Goal: Transaction & Acquisition: Purchase product/service

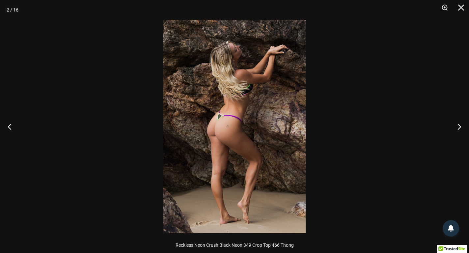
scroll to position [296, 0]
click at [459, 127] on button "Next" at bounding box center [456, 126] width 25 height 33
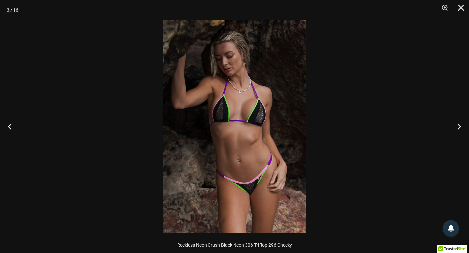
click at [255, 123] on img at bounding box center [234, 126] width 142 height 213
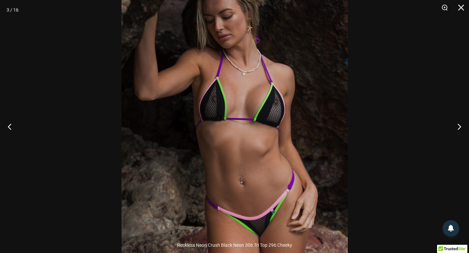
click at [255, 123] on img at bounding box center [234, 128] width 226 height 339
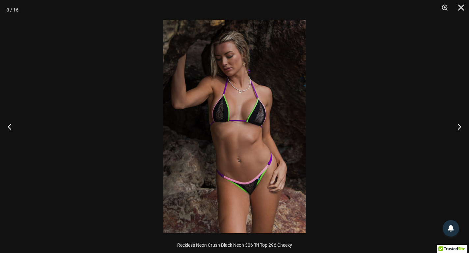
click at [255, 123] on img at bounding box center [234, 126] width 142 height 213
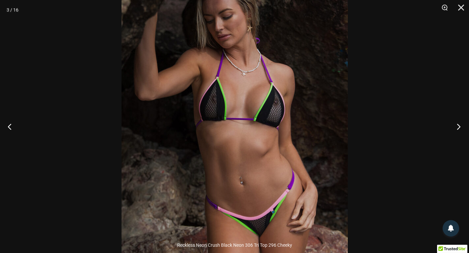
click at [456, 129] on button "Next" at bounding box center [456, 126] width 25 height 33
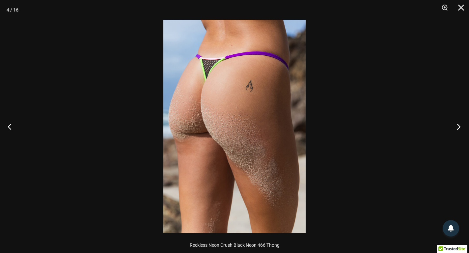
click at [456, 129] on button "Next" at bounding box center [456, 126] width 25 height 33
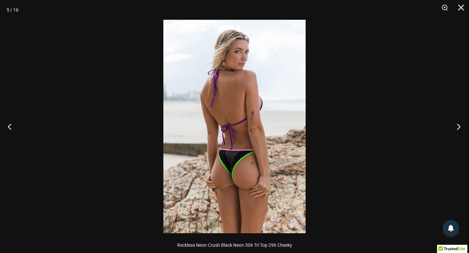
click at [456, 129] on button "Next" at bounding box center [456, 126] width 25 height 33
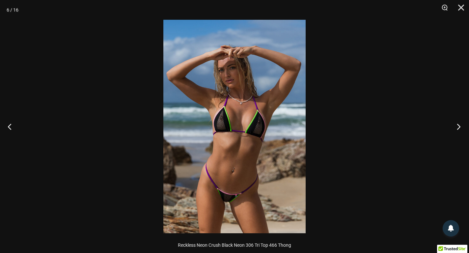
click at [456, 129] on button "Next" at bounding box center [456, 126] width 25 height 33
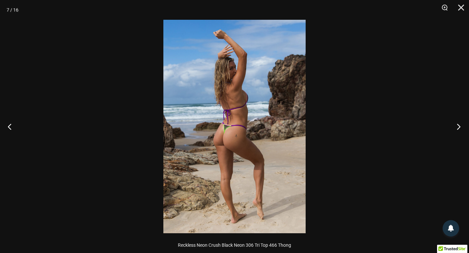
click at [456, 129] on button "Next" at bounding box center [456, 126] width 25 height 33
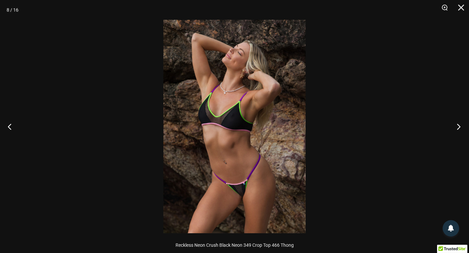
click at [456, 129] on button "Next" at bounding box center [456, 126] width 25 height 33
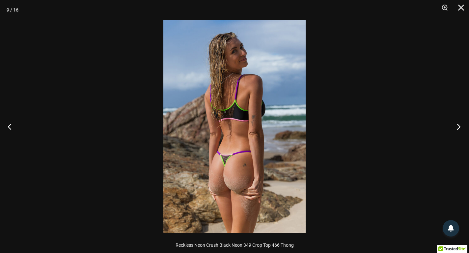
click at [456, 129] on button "Next" at bounding box center [456, 126] width 25 height 33
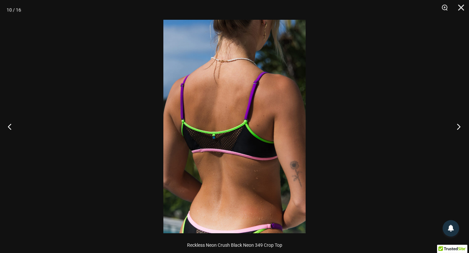
click at [456, 129] on button "Next" at bounding box center [456, 126] width 25 height 33
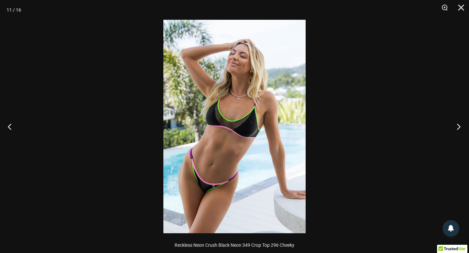
click at [456, 129] on button "Next" at bounding box center [456, 126] width 25 height 33
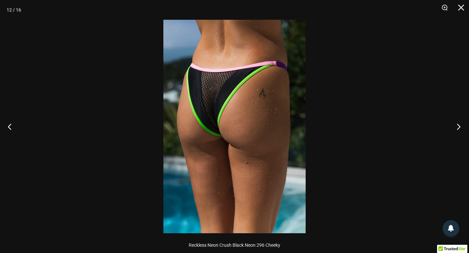
click at [456, 129] on button "Next" at bounding box center [456, 126] width 25 height 33
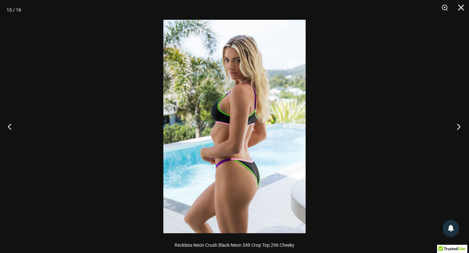
click at [456, 129] on button "Next" at bounding box center [456, 126] width 25 height 33
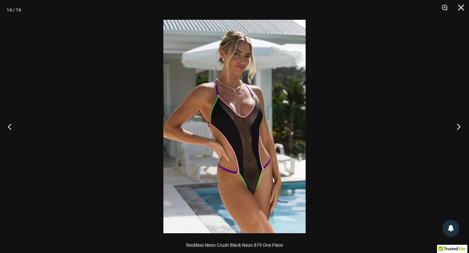
click at [456, 129] on button "Next" at bounding box center [456, 126] width 25 height 33
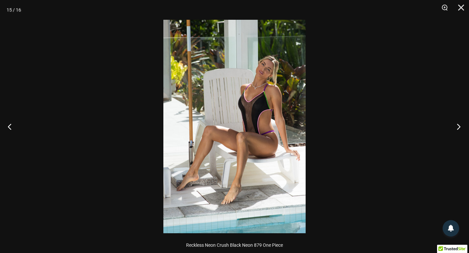
click at [456, 129] on button "Next" at bounding box center [456, 126] width 25 height 33
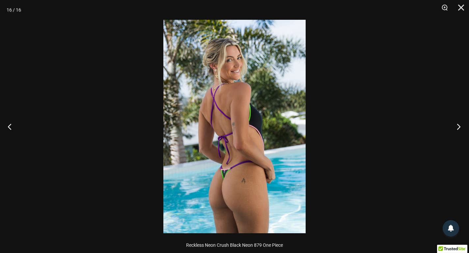
click at [456, 129] on button "Next" at bounding box center [456, 126] width 25 height 33
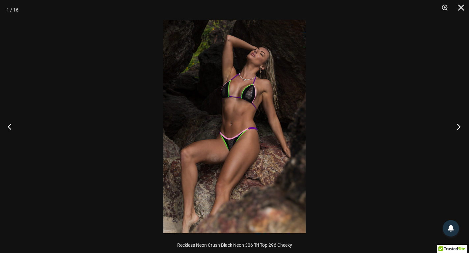
click at [456, 129] on button "Next" at bounding box center [456, 126] width 25 height 33
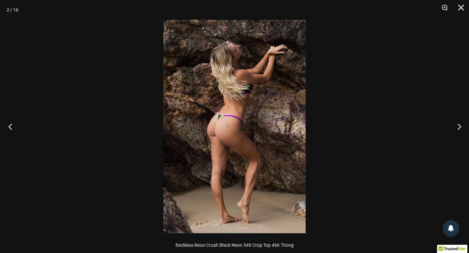
click at [11, 127] on button "Previous" at bounding box center [12, 126] width 25 height 33
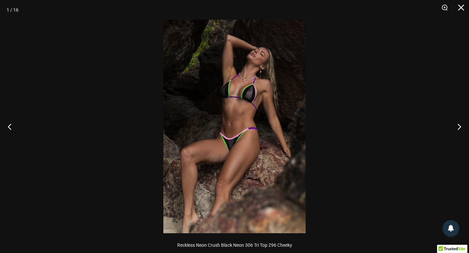
click at [242, 109] on img at bounding box center [234, 126] width 142 height 213
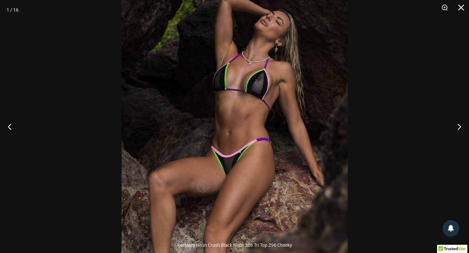
click at [243, 109] on img at bounding box center [234, 136] width 226 height 339
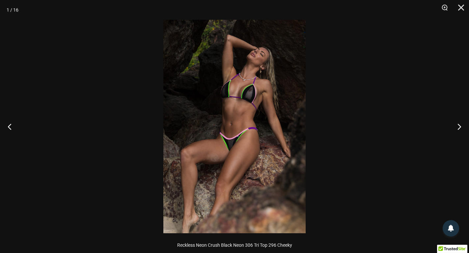
click at [243, 109] on img at bounding box center [234, 126] width 142 height 213
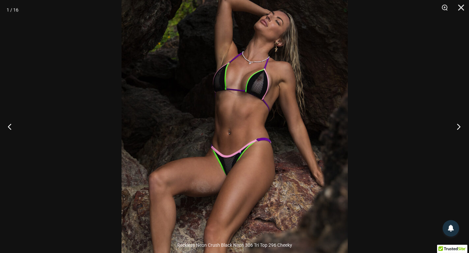
click at [450, 120] on button "Next" at bounding box center [456, 126] width 25 height 33
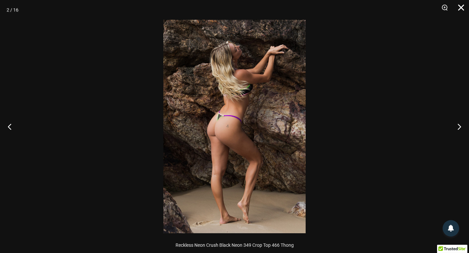
click at [461, 11] on button "Close" at bounding box center [458, 10] width 16 height 20
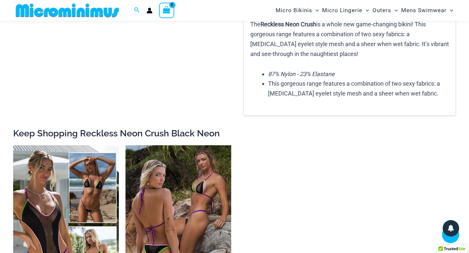
scroll to position [949, 0]
